Goal: Book appointment/travel/reservation

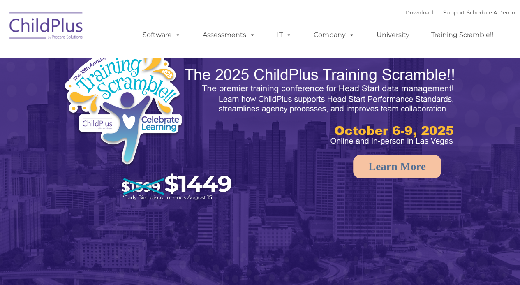
select select "MEDIUM"
click at [160, 36] on link "Software" at bounding box center [161, 35] width 55 height 16
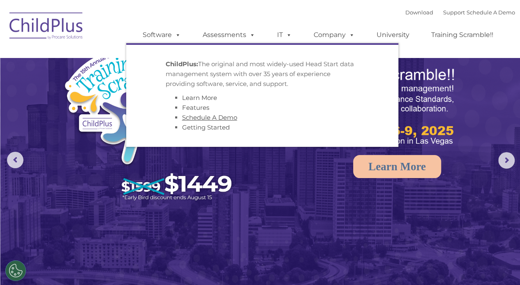
click at [205, 119] on link "Schedule A Demo" at bounding box center [209, 118] width 55 height 8
click at [223, 78] on p "ChildPlus: The original and most widely-used Head Start data management system …" at bounding box center [262, 74] width 193 height 30
